Goal: Use online tool/utility: Utilize a website feature to perform a specific function

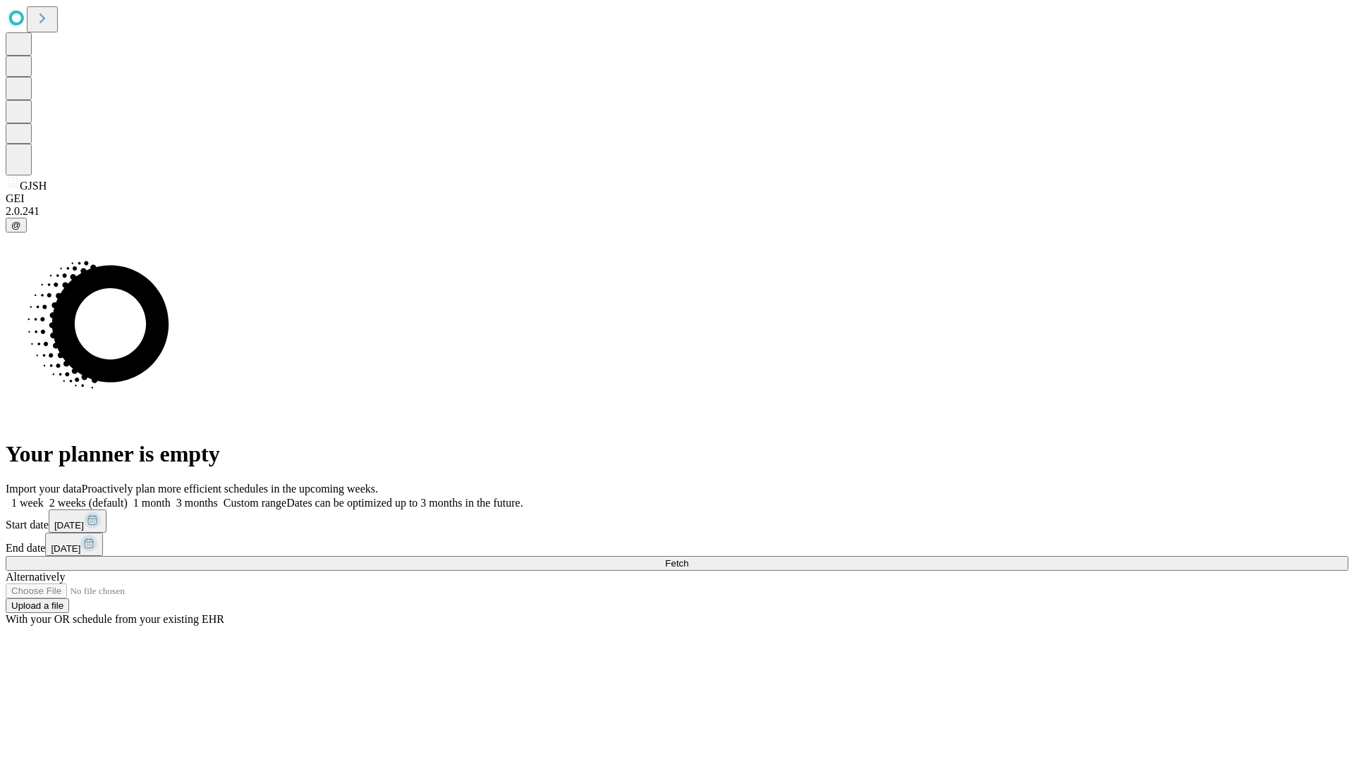
click at [688, 558] on span "Fetch" at bounding box center [676, 563] width 23 height 11
